Goal: Information Seeking & Learning: Compare options

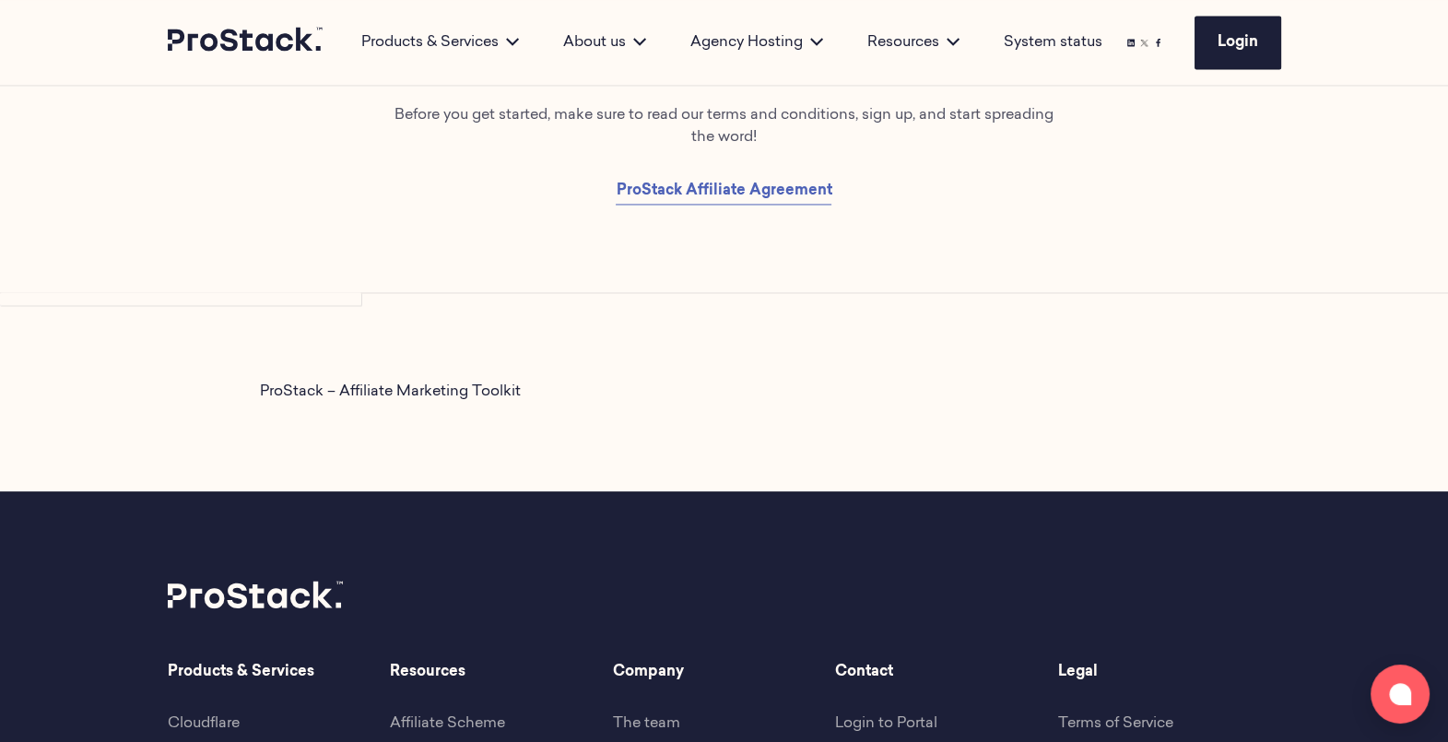
scroll to position [3764, 0]
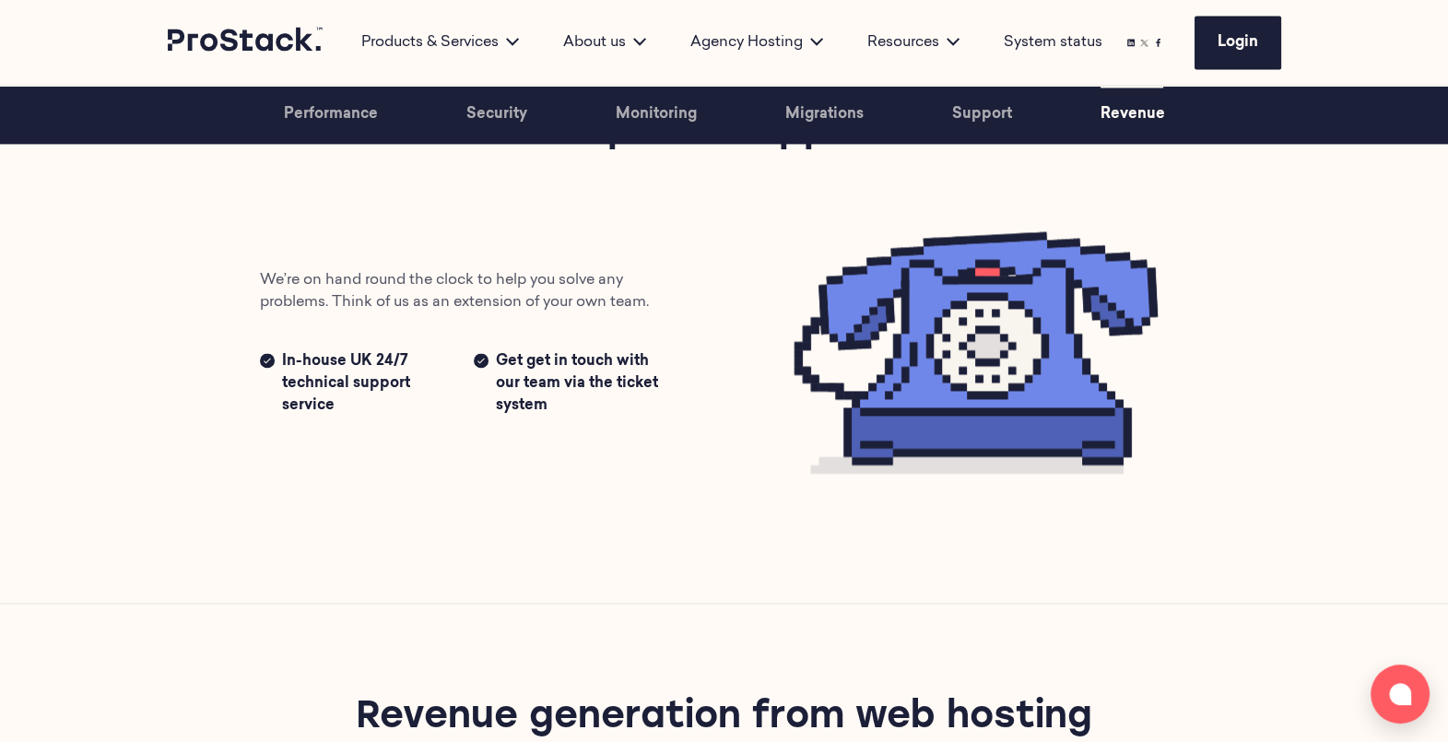
scroll to position [3081, 0]
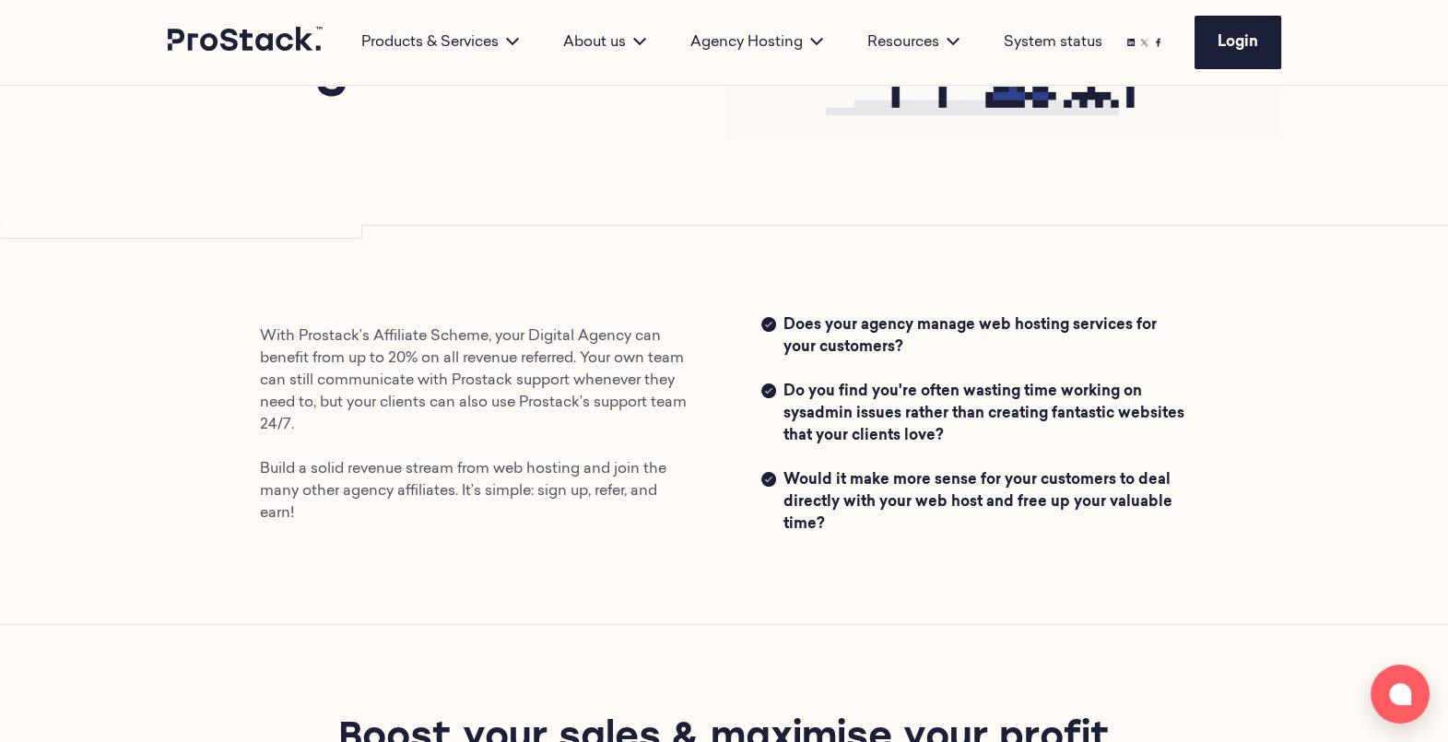
scroll to position [349, 0]
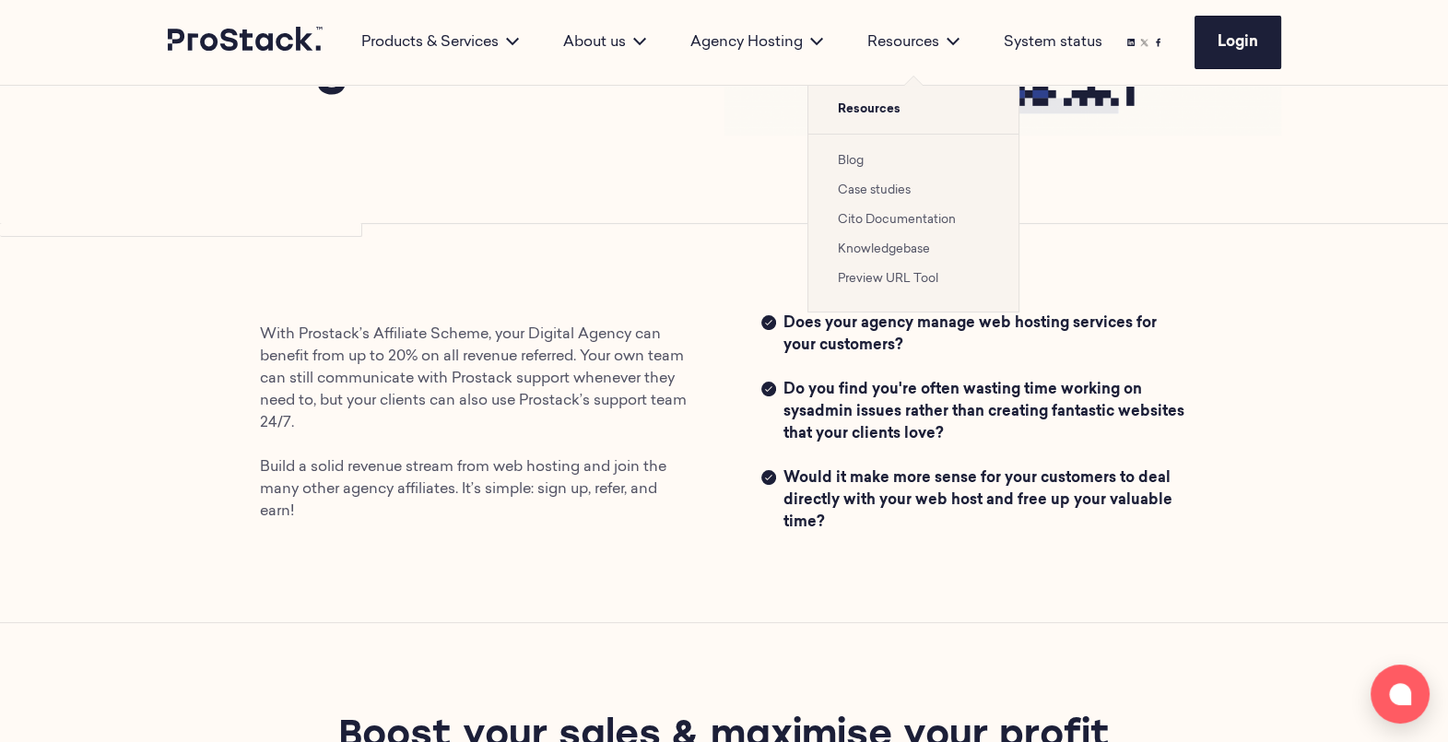
click at [857, 155] on link "Blog" at bounding box center [851, 161] width 26 height 12
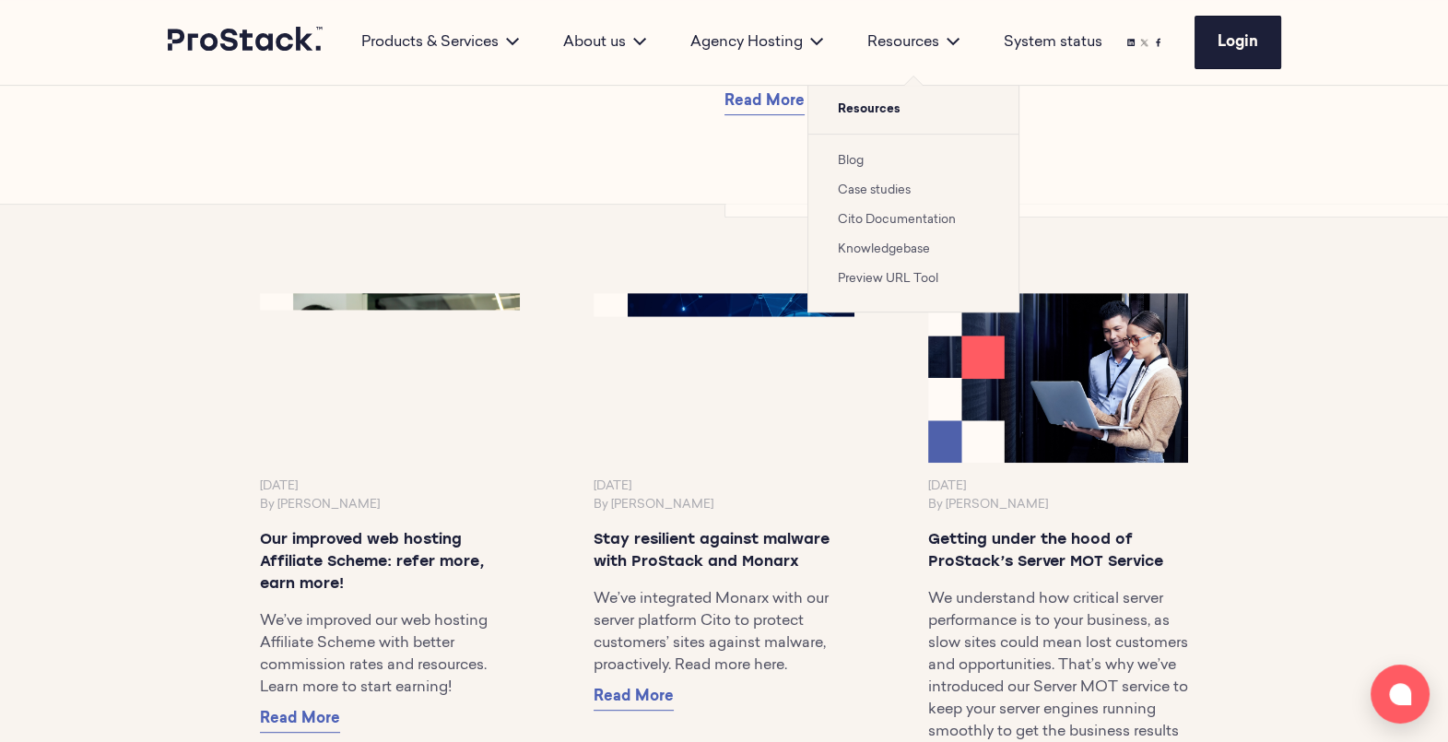
scroll to position [970, 0]
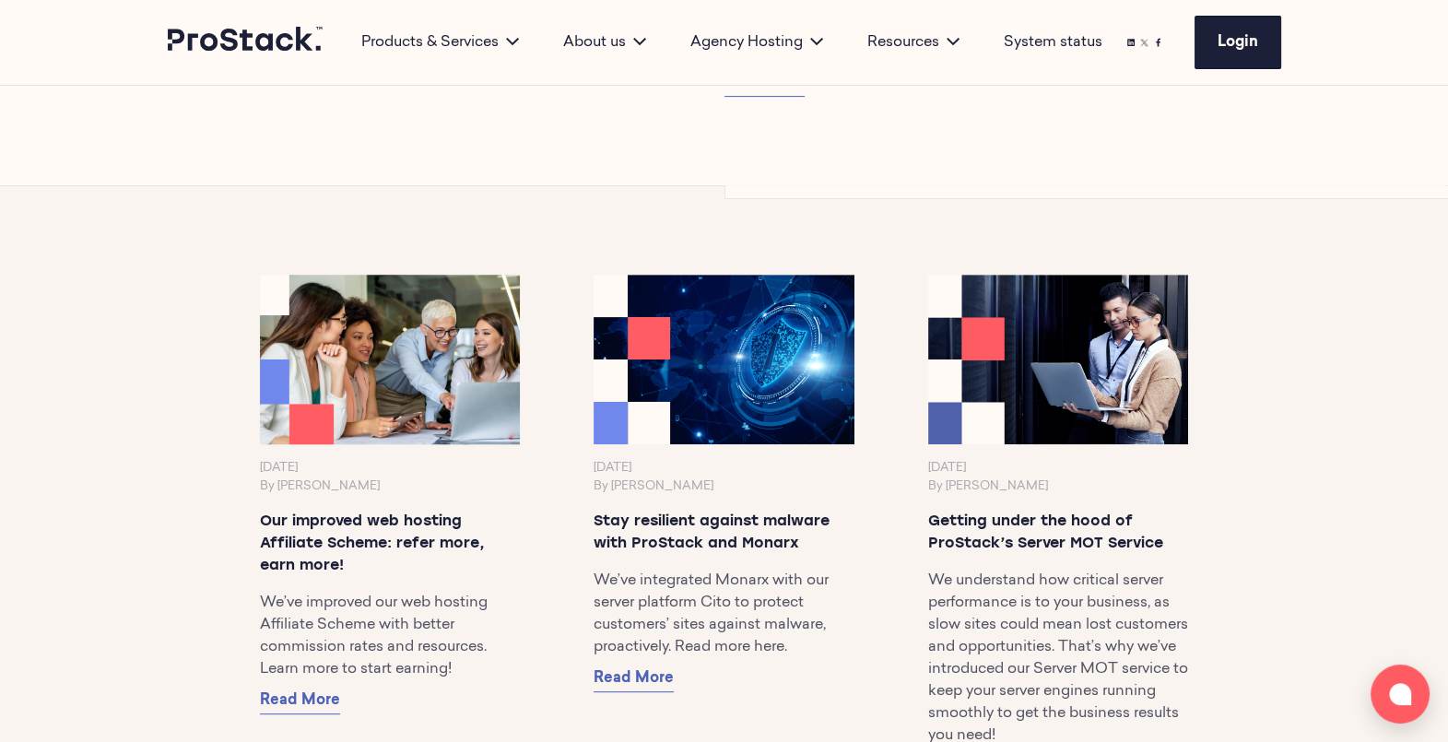
click at [397, 381] on img at bounding box center [390, 360] width 274 height 178
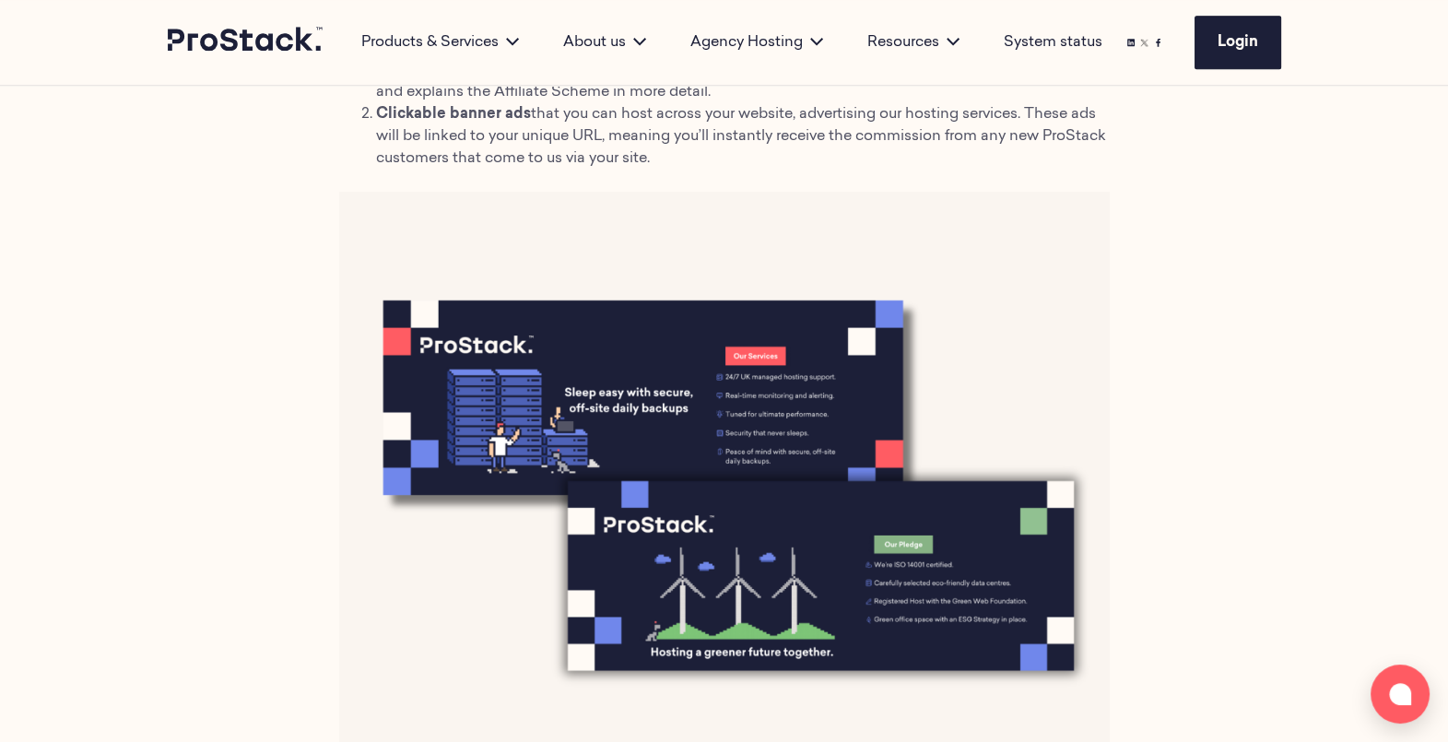
scroll to position [2204, 0]
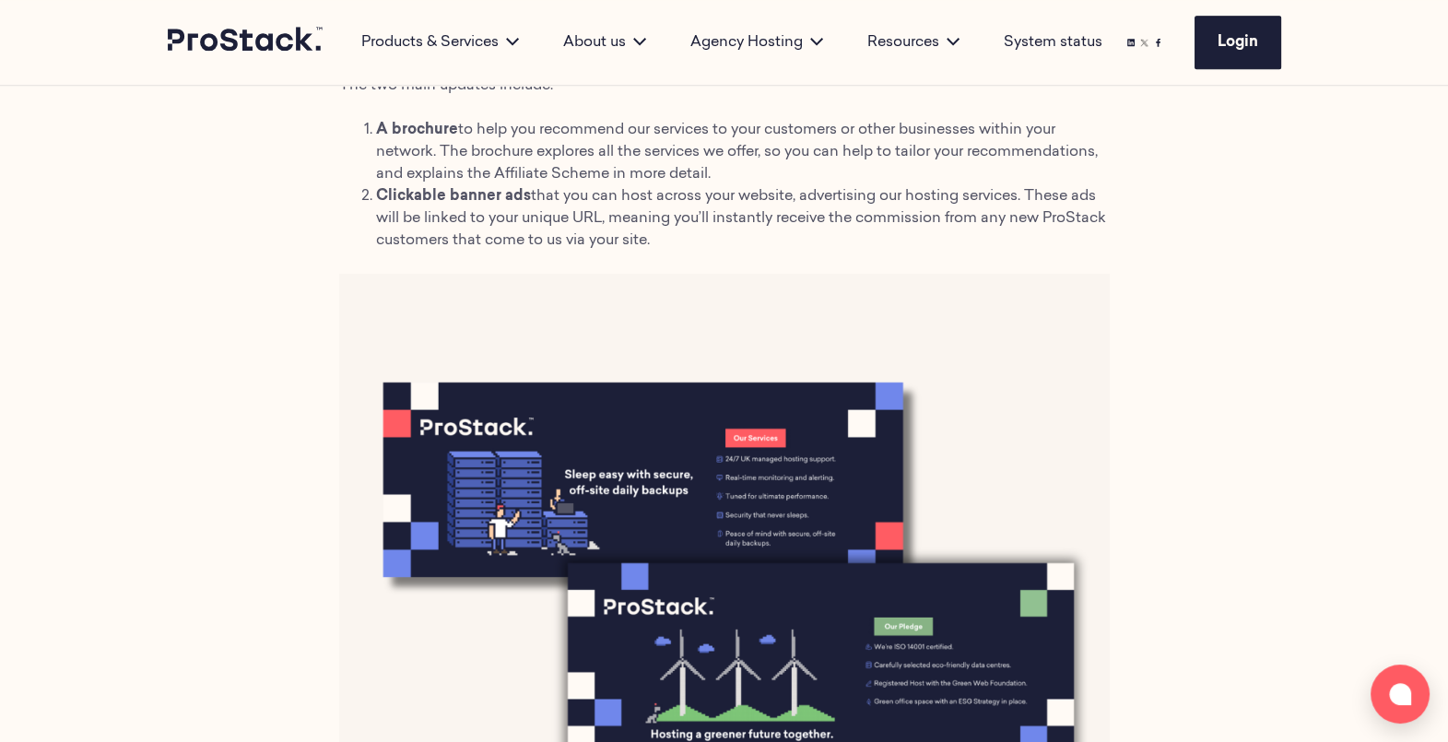
click at [705, 334] on img at bounding box center [724, 555] width 771 height 563
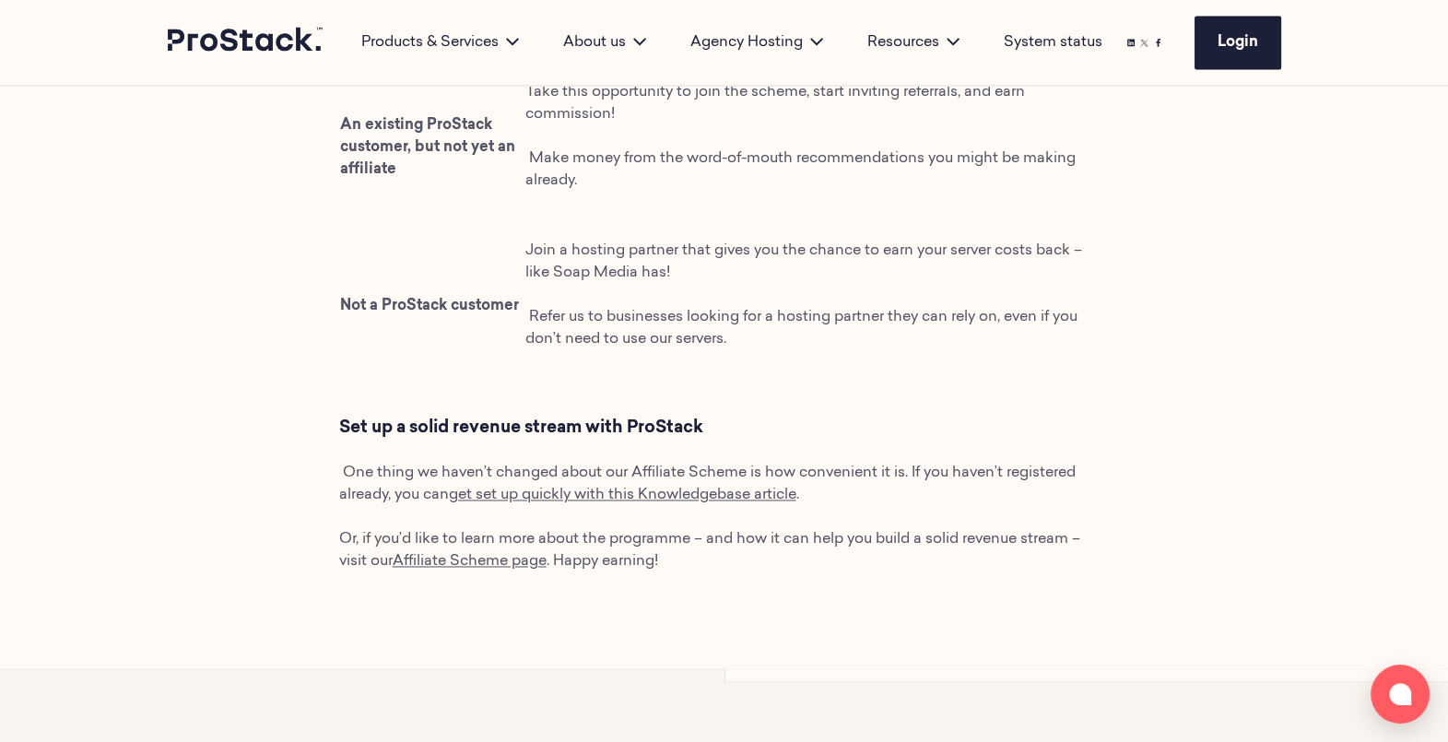
scroll to position [3477, 0]
click at [489, 562] on span "Affiliate Scheme page" at bounding box center [470, 560] width 154 height 15
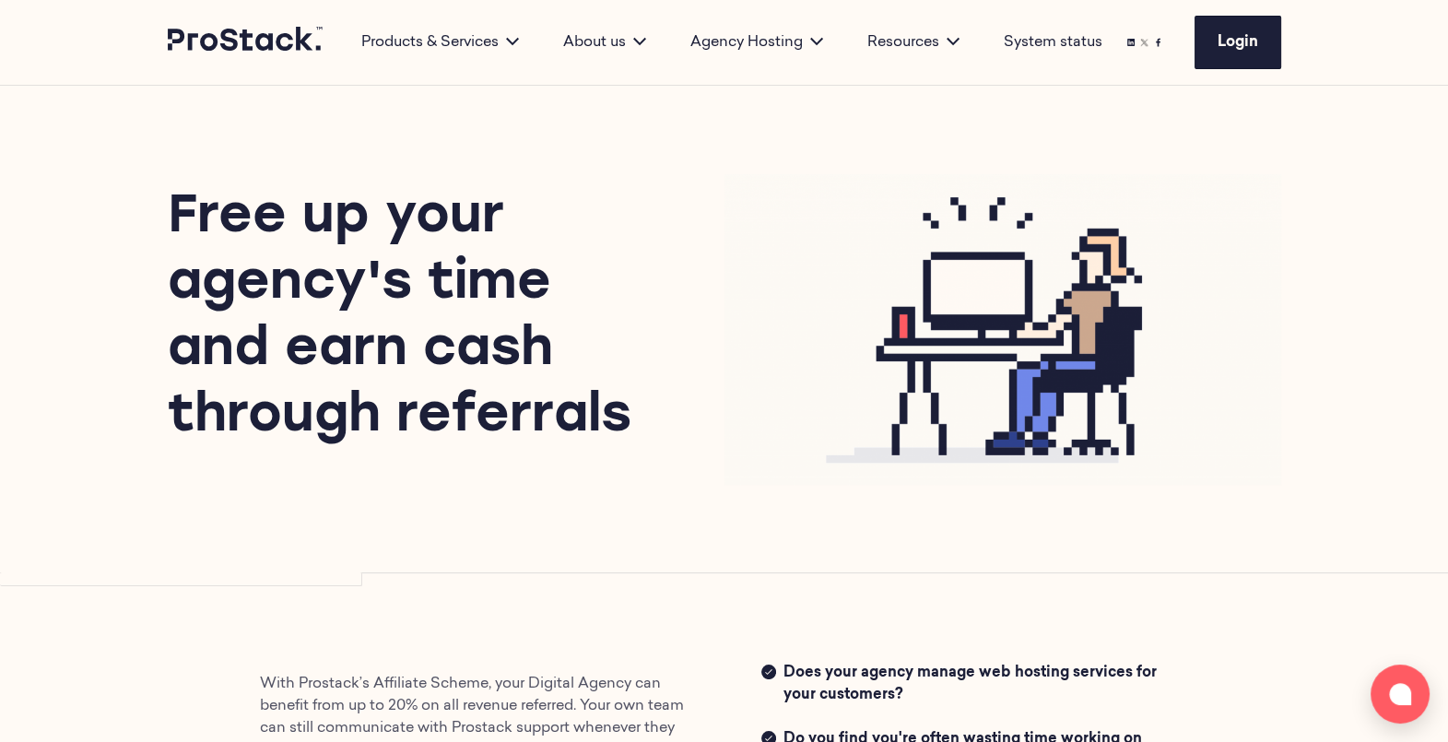
scroll to position [294, 0]
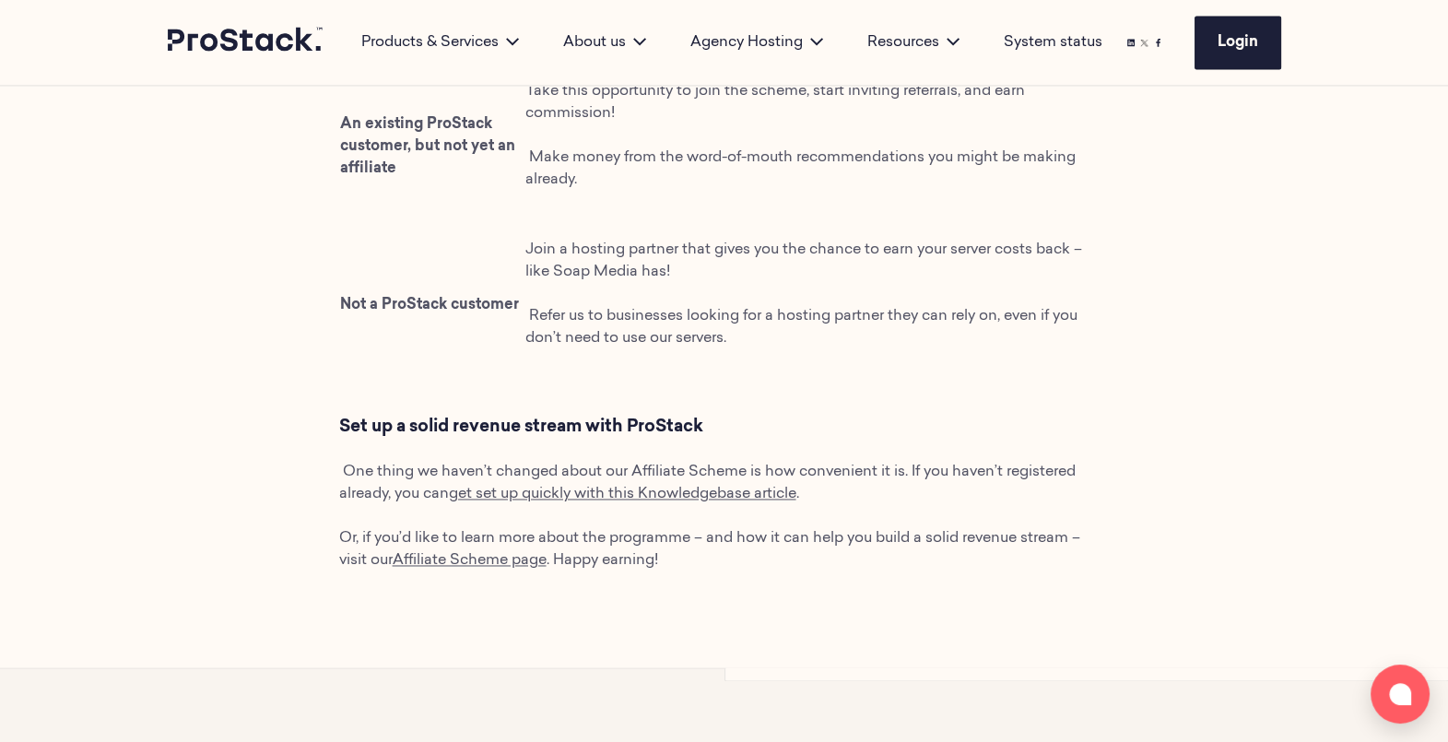
click at [576, 501] on span "get set up quickly with this Knowledgebase article" at bounding box center [623, 494] width 348 height 15
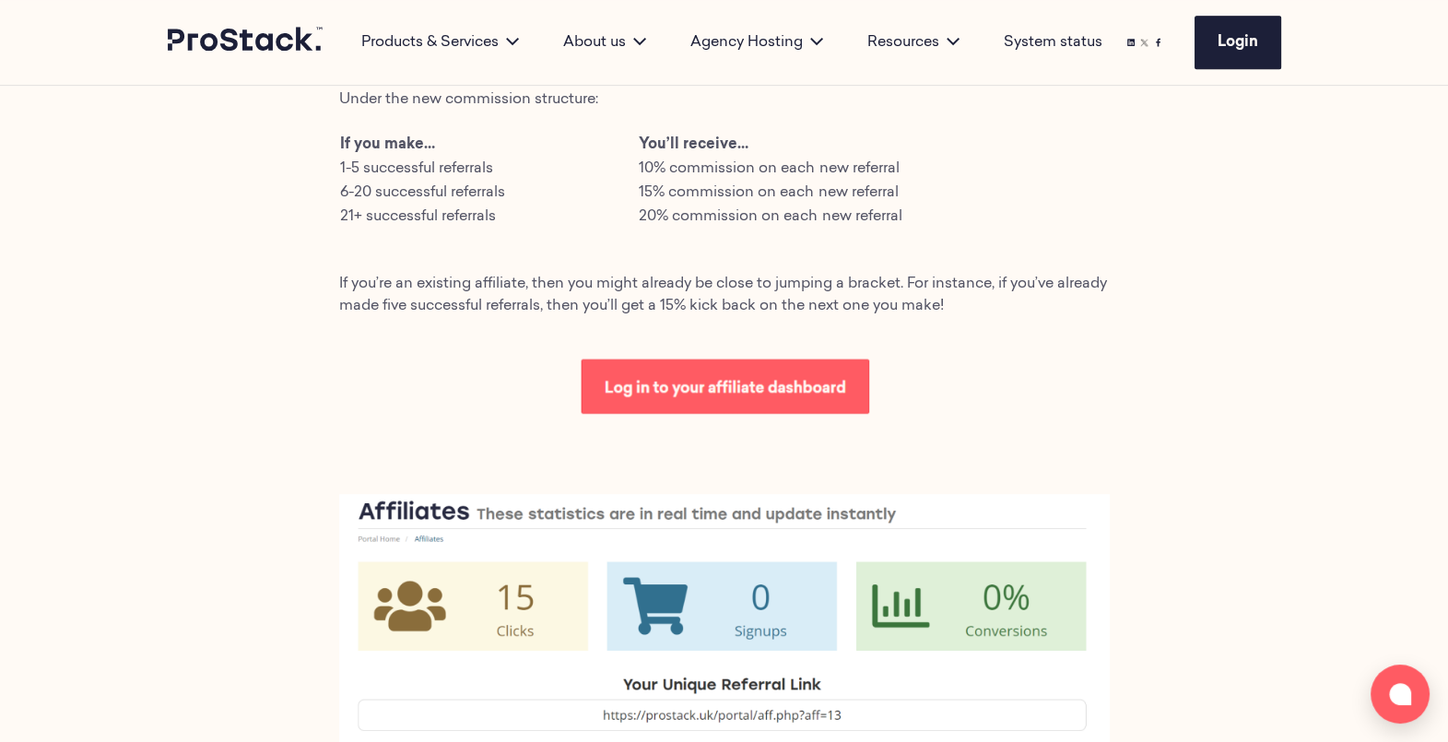
scroll to position [1091, 0]
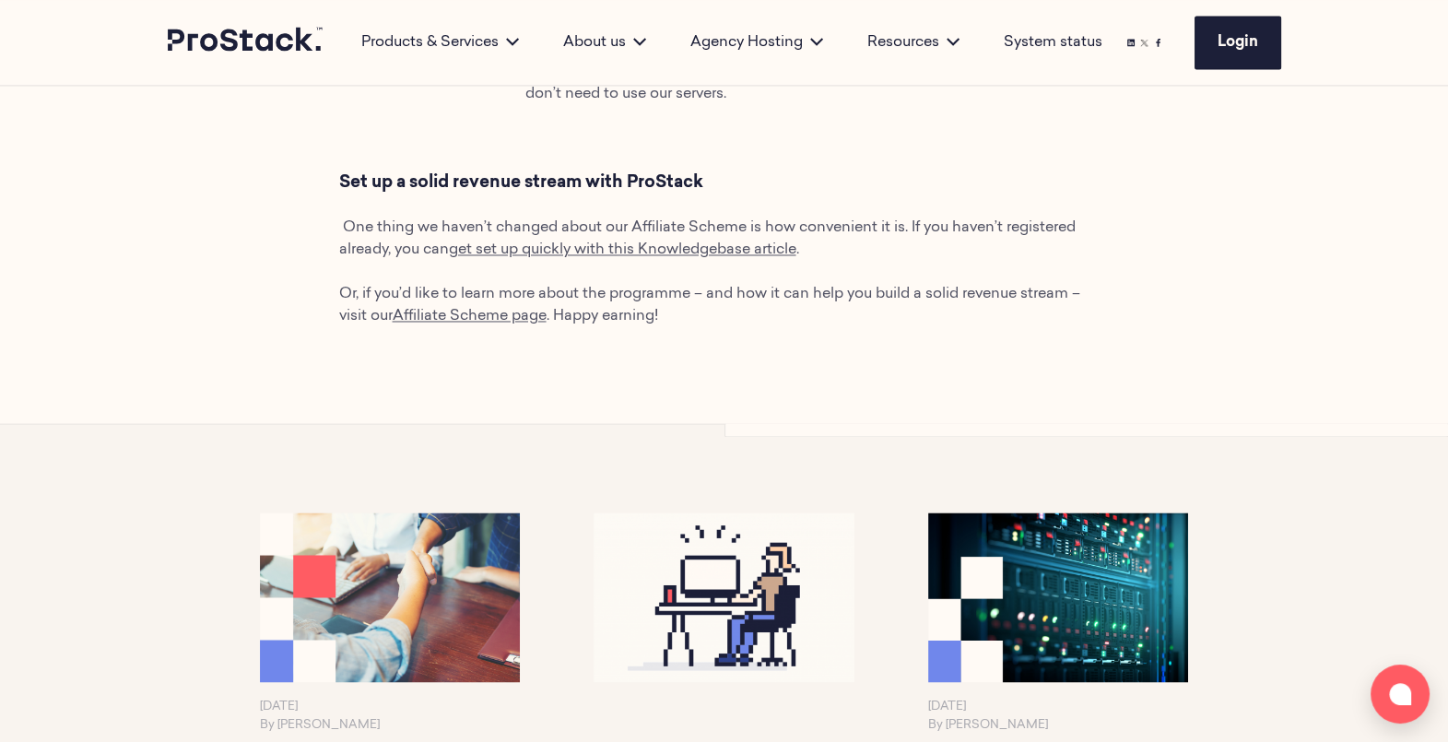
scroll to position [3723, 0]
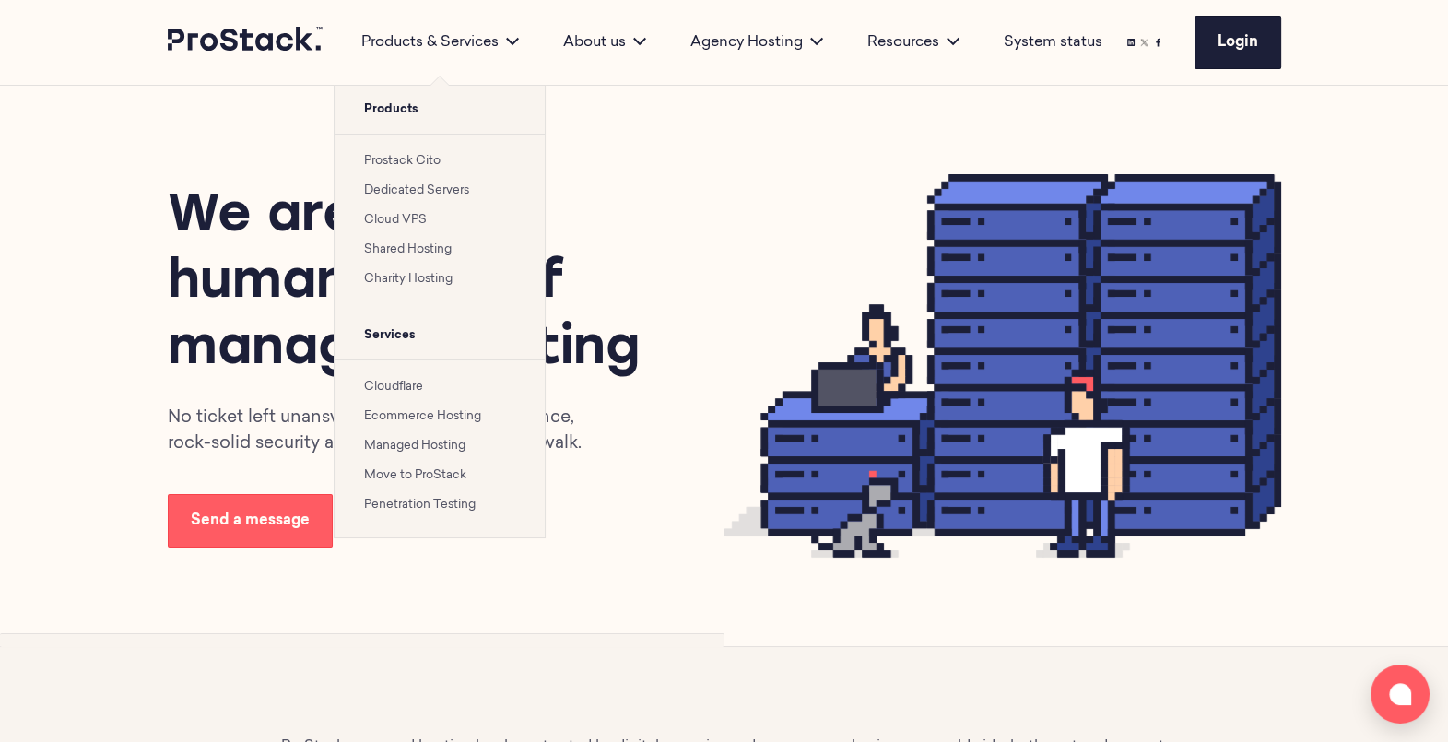
click at [427, 244] on link "Shared Hosting" at bounding box center [408, 249] width 88 height 12
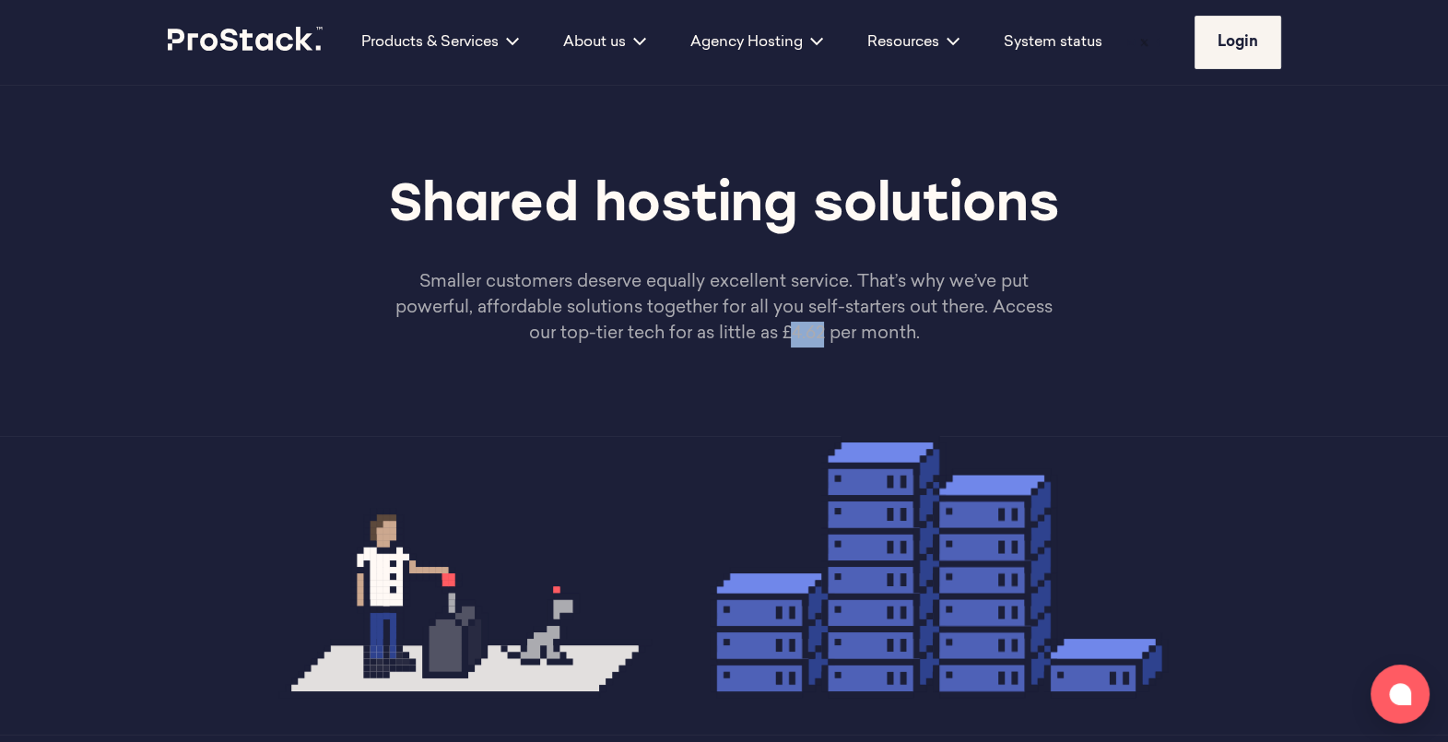
drag, startPoint x: 791, startPoint y: 337, endPoint x: 825, endPoint y: 336, distance: 34.2
click at [825, 336] on p "Smaller customers deserve equally excellent service. That’s why we’ve put power…" at bounding box center [724, 308] width 668 height 77
copy p "4.62"
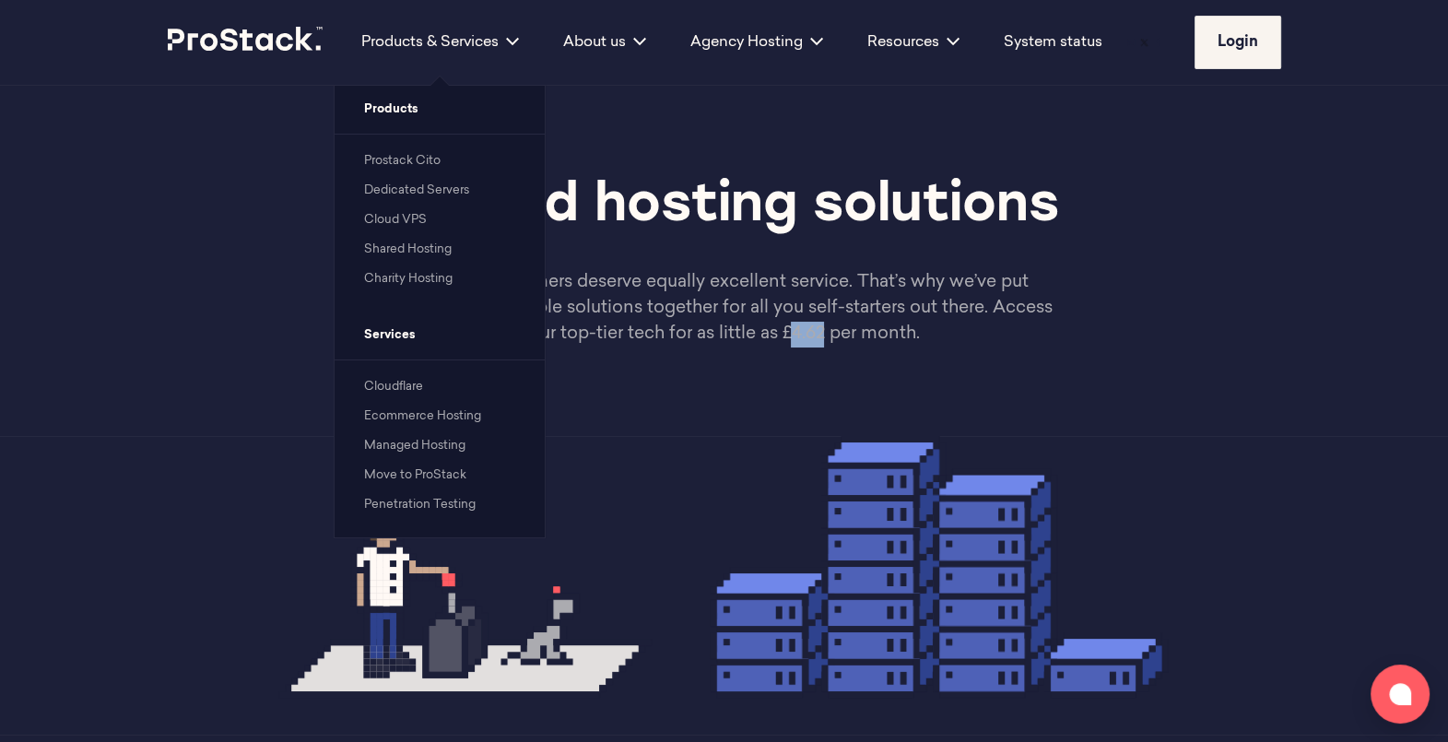
click at [412, 219] on link "Cloud VPS" at bounding box center [395, 220] width 63 height 12
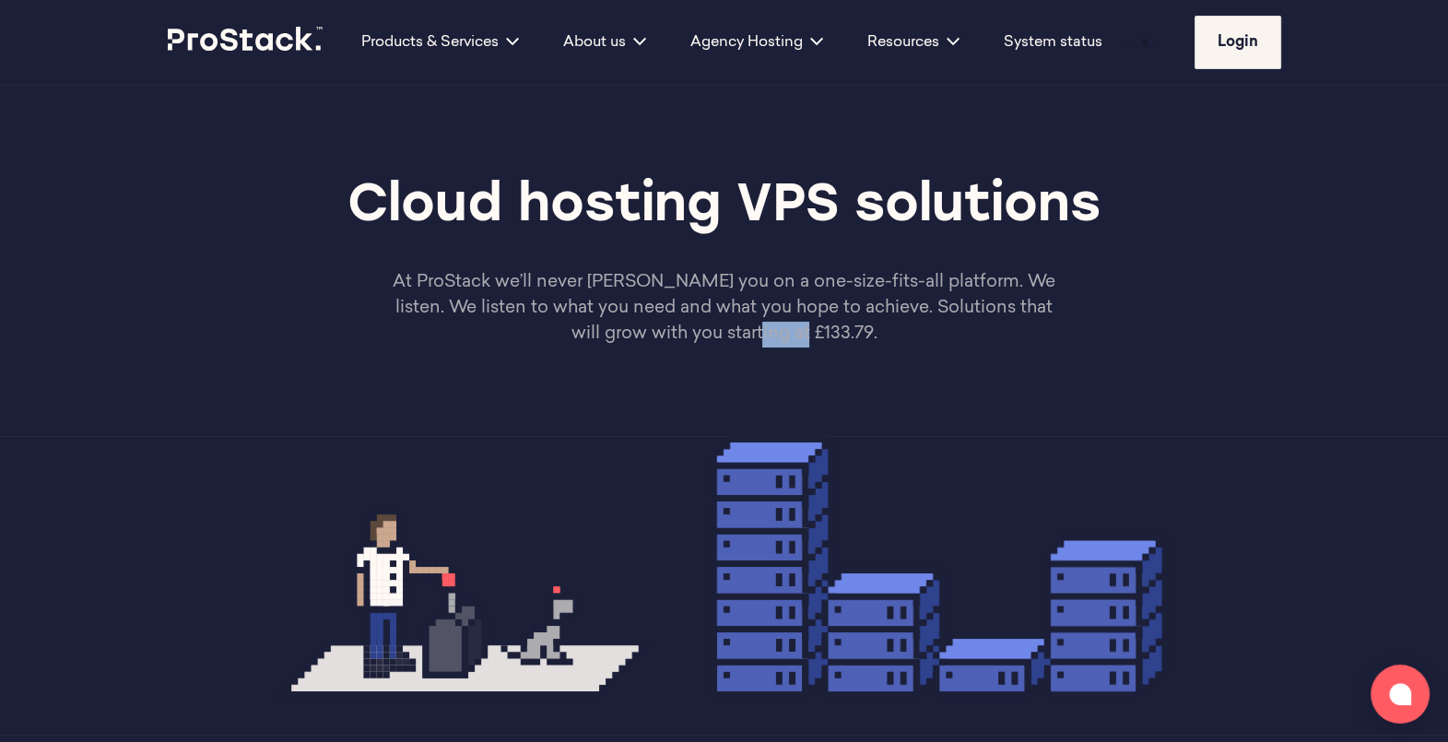
drag, startPoint x: 779, startPoint y: 333, endPoint x: 830, endPoint y: 332, distance: 50.7
click at [830, 332] on p "At ProStack we’ll never [PERSON_NAME] you on a one-size-fits-all platform. We l…" at bounding box center [724, 308] width 668 height 77
copy p "133.79"
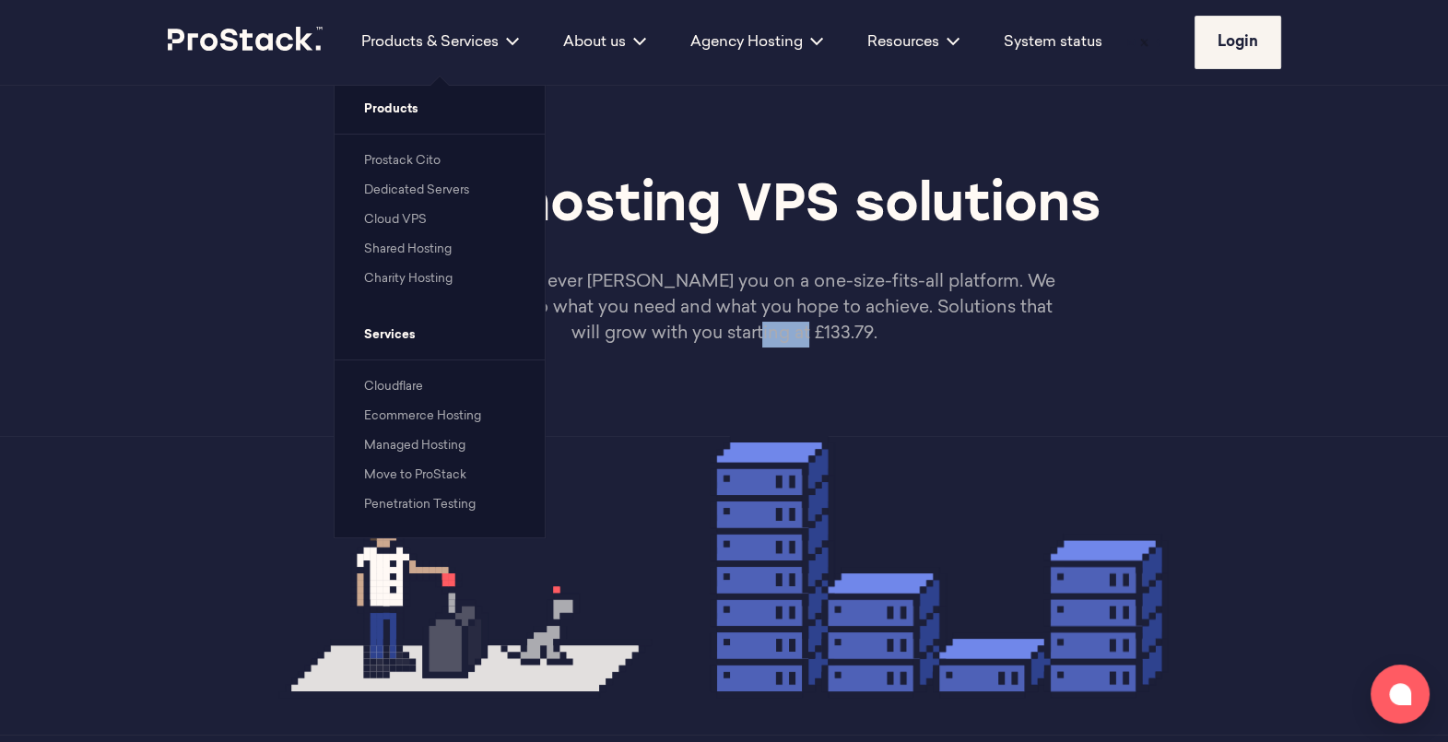
click at [424, 196] on link "Dedicated Servers" at bounding box center [416, 190] width 105 height 12
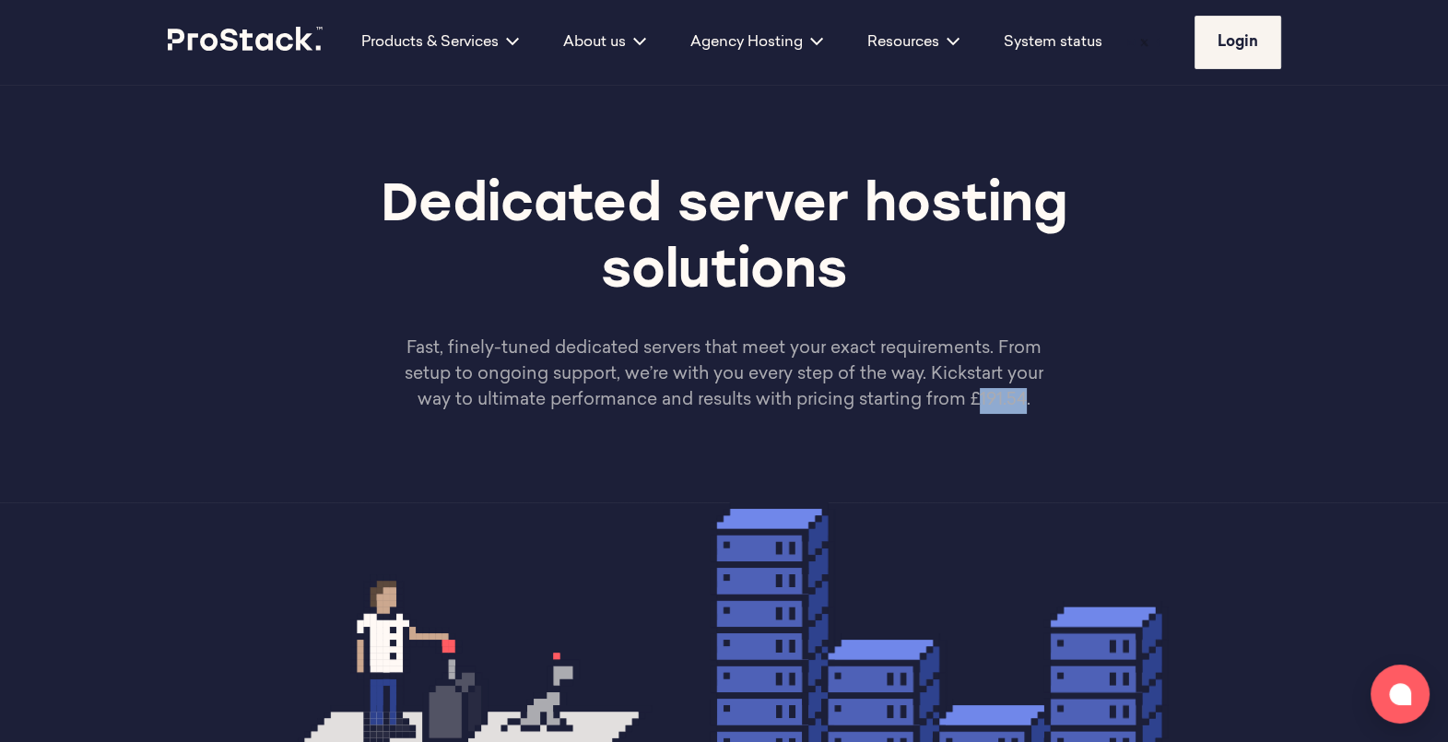
drag, startPoint x: 981, startPoint y: 405, endPoint x: 1026, endPoint y: 401, distance: 45.3
click at [1026, 401] on p "Fast, finely-tuned dedicated servers that meet your exact requirements. From se…" at bounding box center [724, 374] width 668 height 77
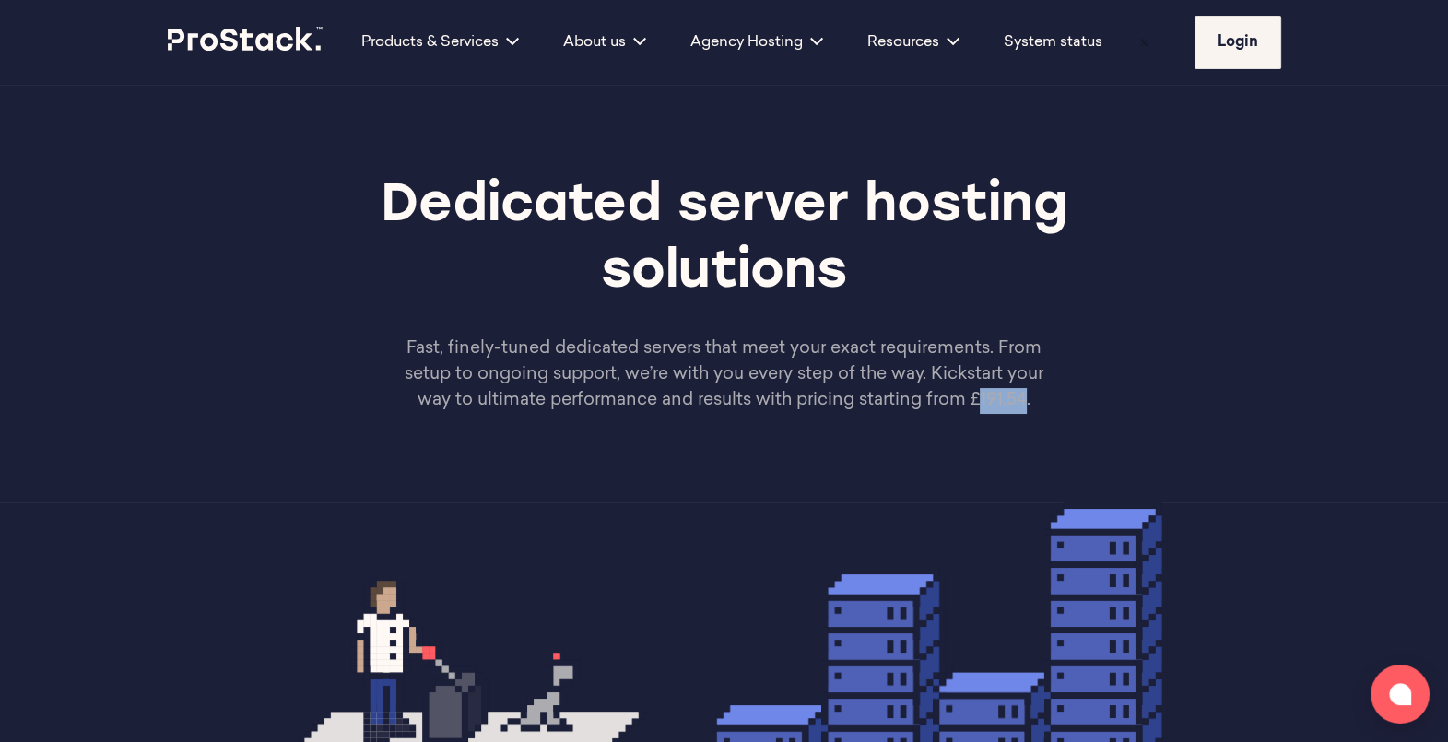
copy p "191.54"
